Goal: Check status: Check status

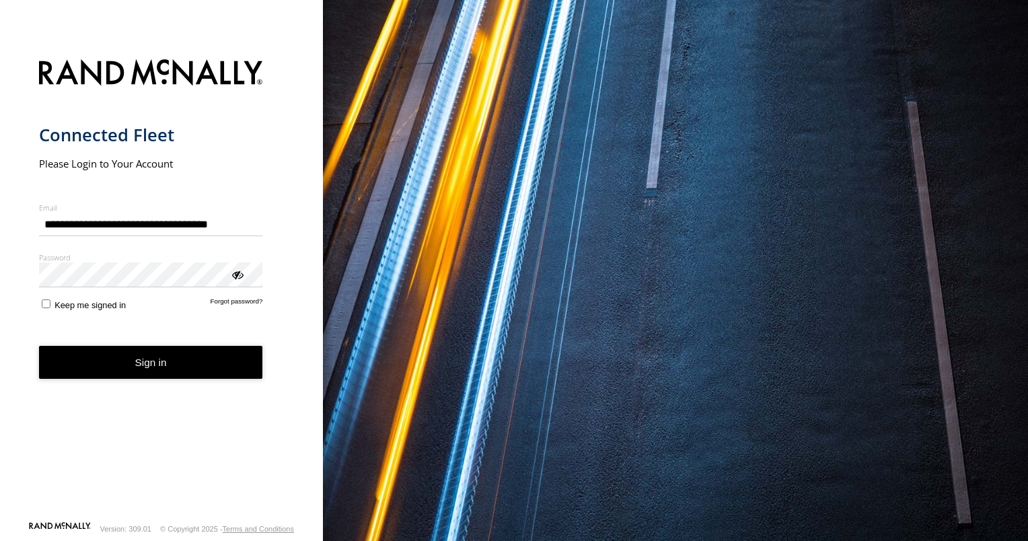
drag, startPoint x: 44, startPoint y: 412, endPoint x: 51, endPoint y: 394, distance: 19.6
click at [44, 412] on form "**********" at bounding box center [162, 286] width 246 height 470
click at [87, 352] on button "Sign in" at bounding box center [151, 362] width 224 height 33
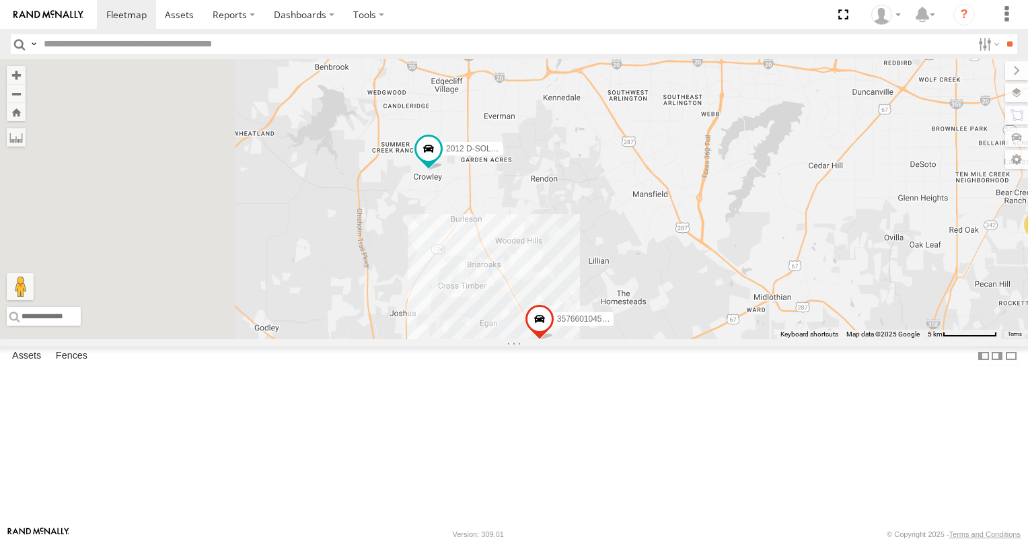
drag, startPoint x: 433, startPoint y: 277, endPoint x: 648, endPoint y: 300, distance: 216.5
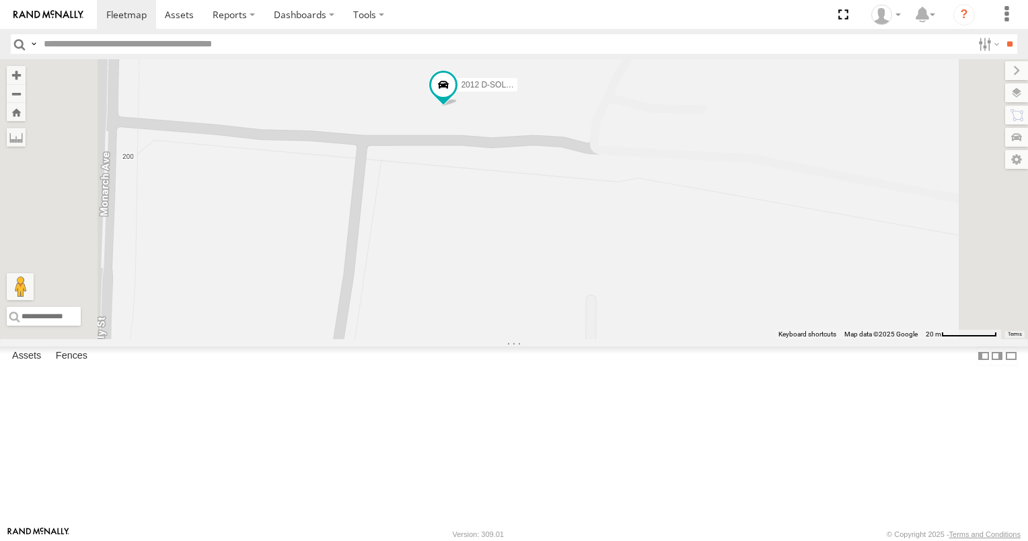
click at [0, 0] on link at bounding box center [0, 0] width 0 height 0
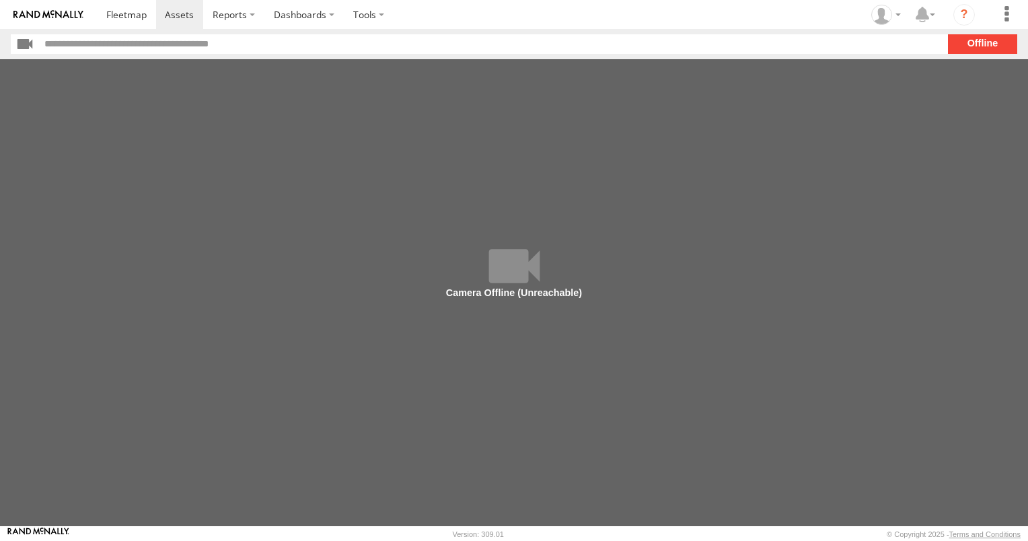
click at [540, 285] on main at bounding box center [514, 292] width 1028 height 467
